Goal: Navigation & Orientation: Understand site structure

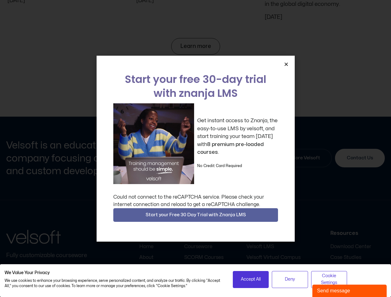
click at [196, 149] on div "Get instant access to Znanja, the easy-to-use LMS by velsoft, and start trainin…" at bounding box center [195, 143] width 165 height 81
click at [286, 64] on icon "Close" at bounding box center [286, 64] width 5 height 5
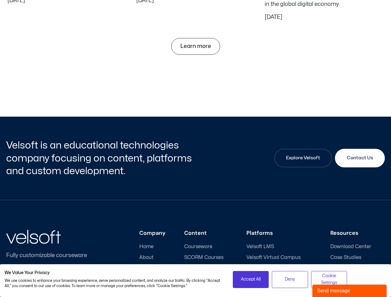
click at [196, 230] on h3 "Content" at bounding box center [206, 233] width 44 height 7
click at [251, 280] on span "Accept All" at bounding box center [251, 279] width 20 height 7
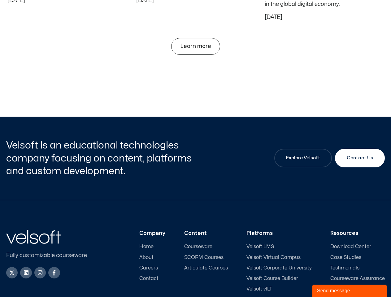
click at [290, 280] on ul "Velsoft LMS Velsoft Virtual Campus [GEOGRAPHIC_DATA] Velsoft Course Builder Vel…" at bounding box center [279, 273] width 65 height 59
click at [329, 280] on div "Company Home About Careers Contact Content Courseware SCORM Courses Articulate …" at bounding box center [241, 266] width 288 height 73
click at [350, 291] on div "Send message" at bounding box center [349, 291] width 65 height 7
